Goal: Navigation & Orientation: Find specific page/section

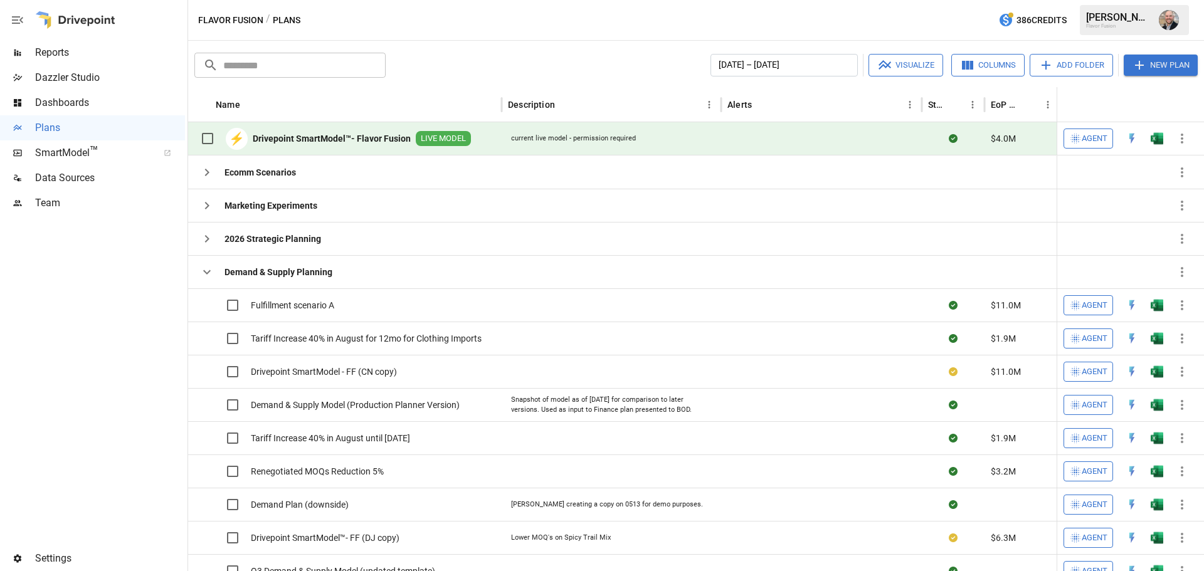
drag, startPoint x: 562, startPoint y: 132, endPoint x: 431, endPoint y: 108, distance: 133.1
click at [562, 132] on div "current live model - permission required" at bounding box center [573, 138] width 131 height 16
click at [202, 273] on icon "button" at bounding box center [206, 272] width 15 height 15
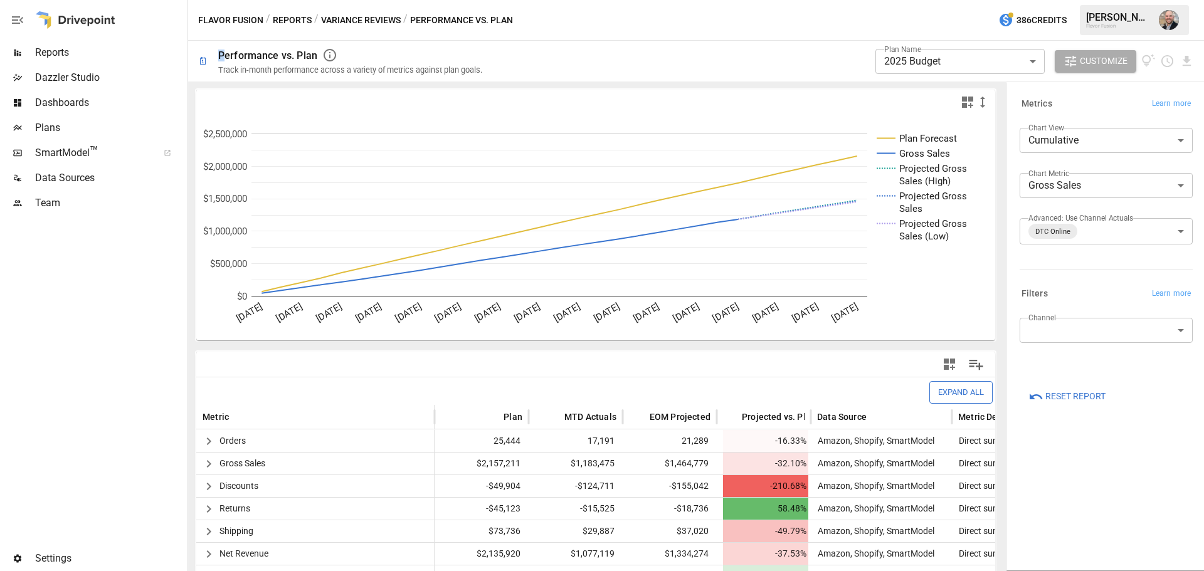
click at [213, 58] on div "**********" at bounding box center [696, 61] width 1016 height 41
click at [243, 55] on div "Performance vs. Plan" at bounding box center [267, 56] width 99 height 12
click at [84, 56] on span "Reports" at bounding box center [110, 52] width 150 height 15
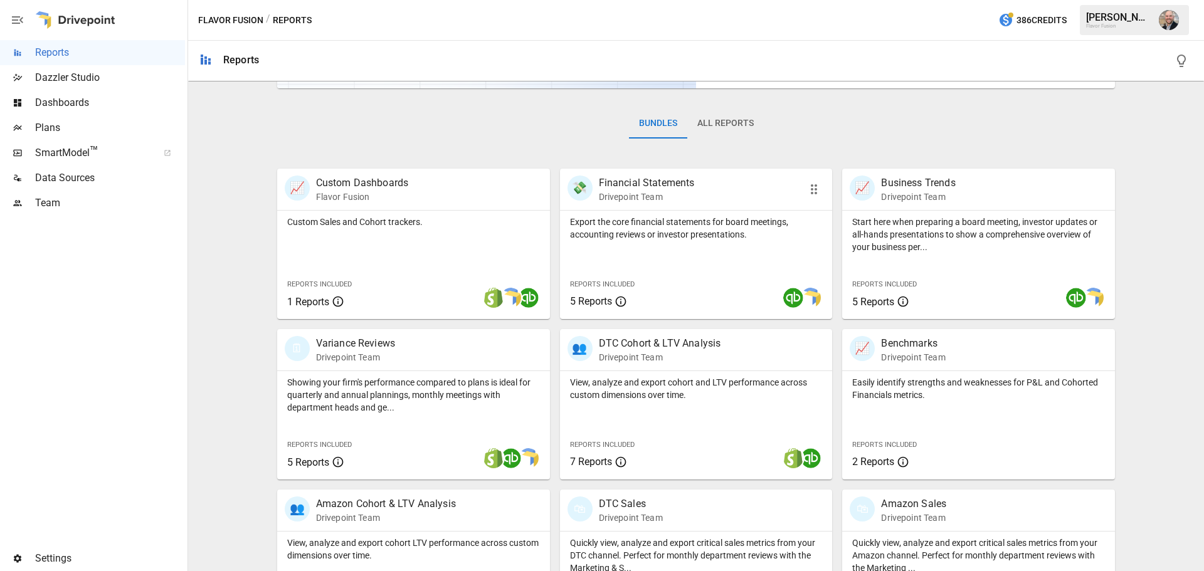
scroll to position [251, 0]
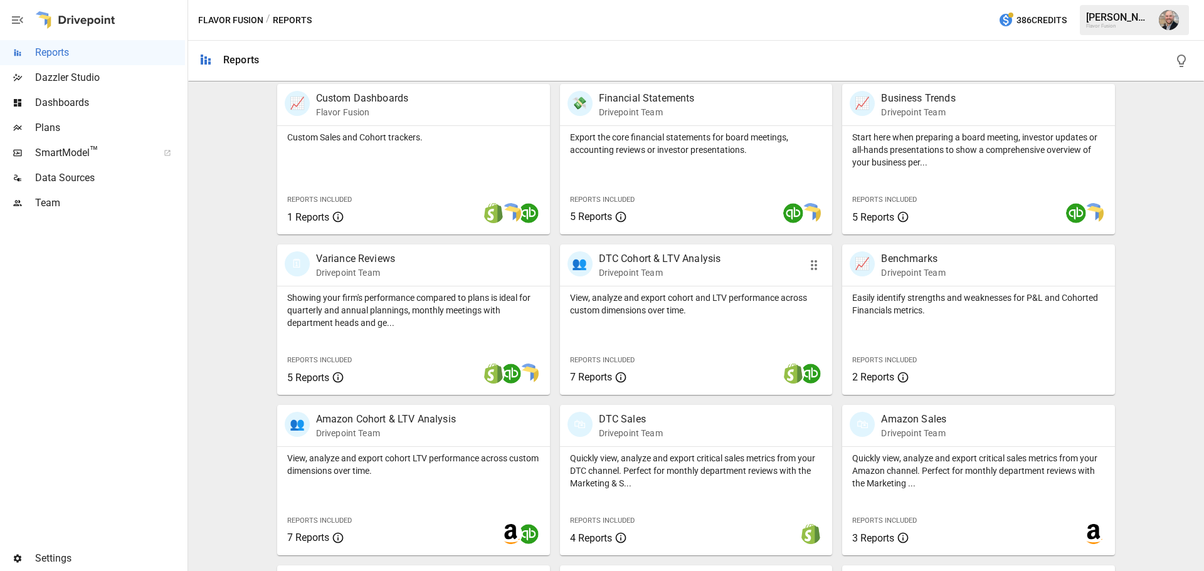
click at [655, 283] on div "👥 DTC Cohort & LTV Analysis Drivepoint Team" at bounding box center [696, 265] width 273 height 41
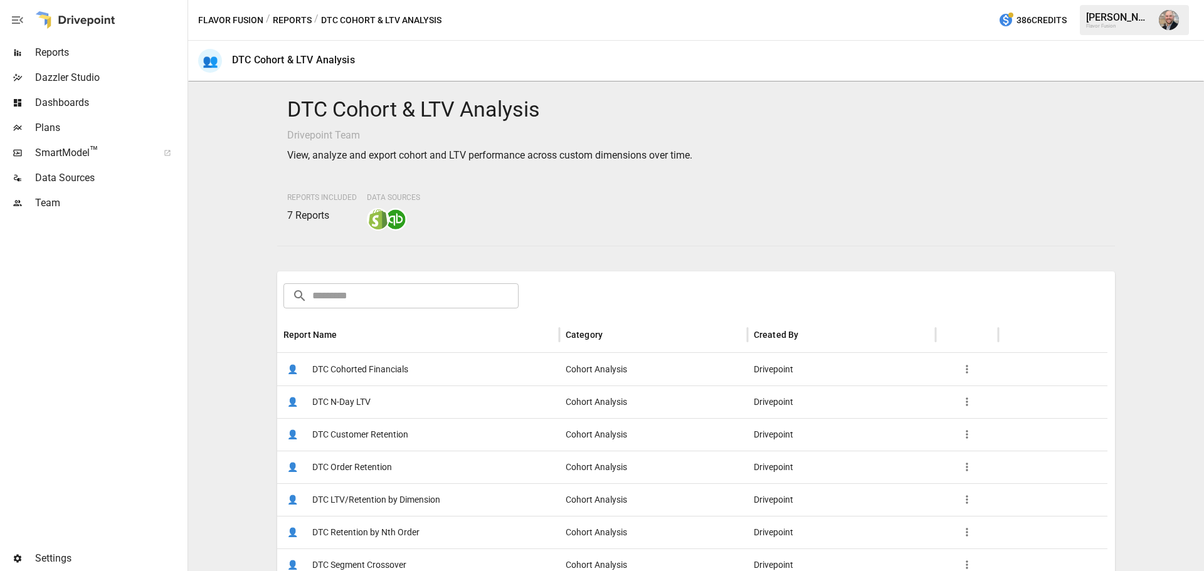
click at [402, 374] on span "DTC Cohorted Financials" at bounding box center [360, 370] width 96 height 32
